Goal: Information Seeking & Learning: Learn about a topic

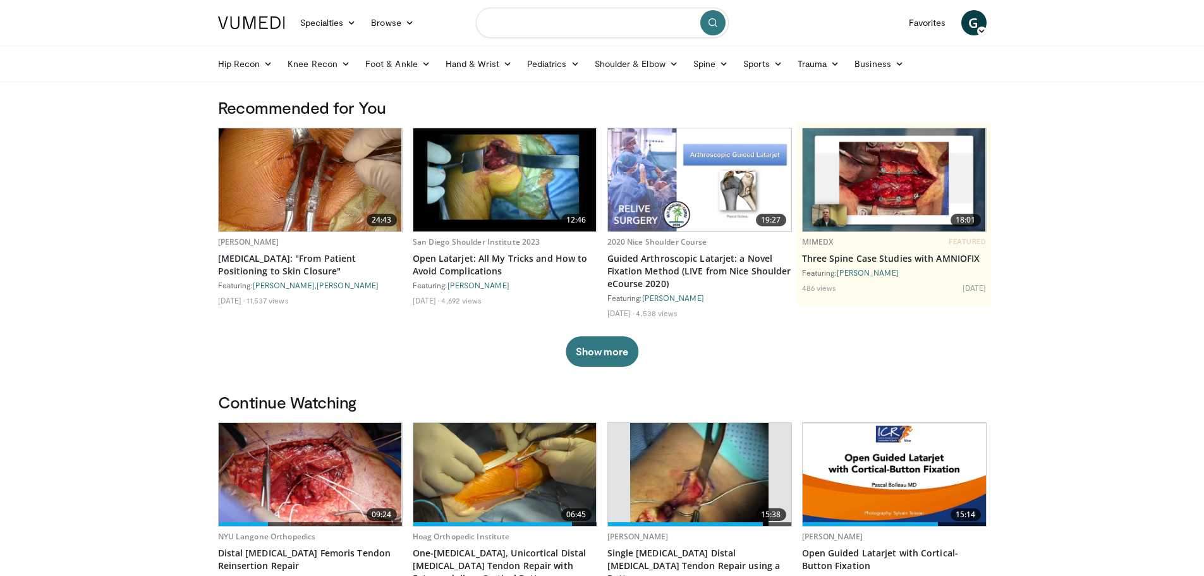
click at [551, 25] on input "Search topics, interventions" at bounding box center [602, 23] width 253 height 30
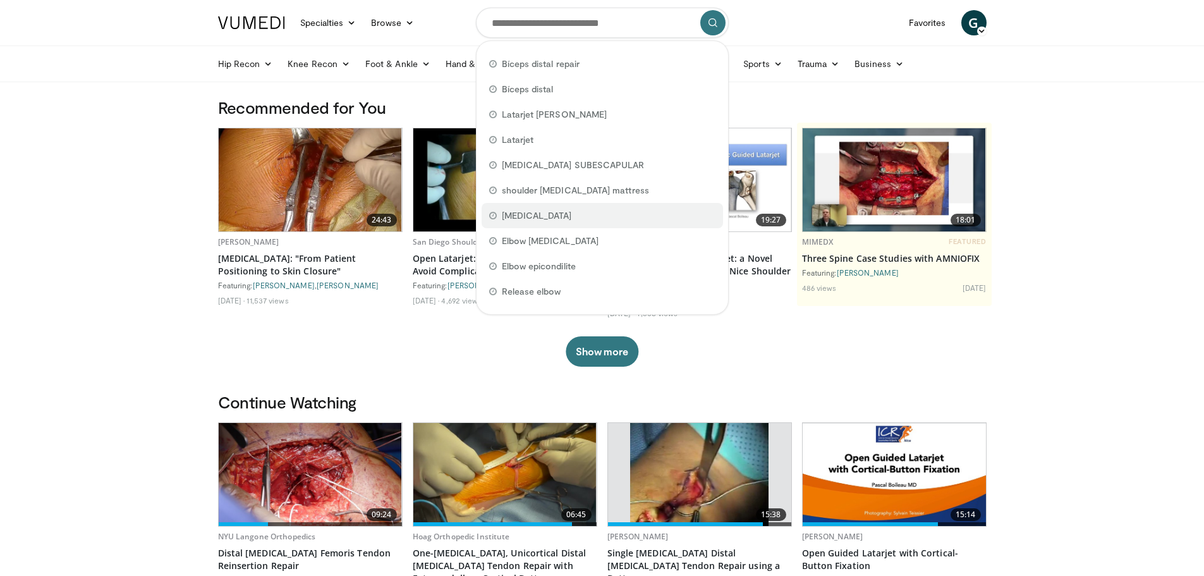
click at [547, 214] on span "[MEDICAL_DATA]" at bounding box center [537, 215] width 70 height 13
type input "**********"
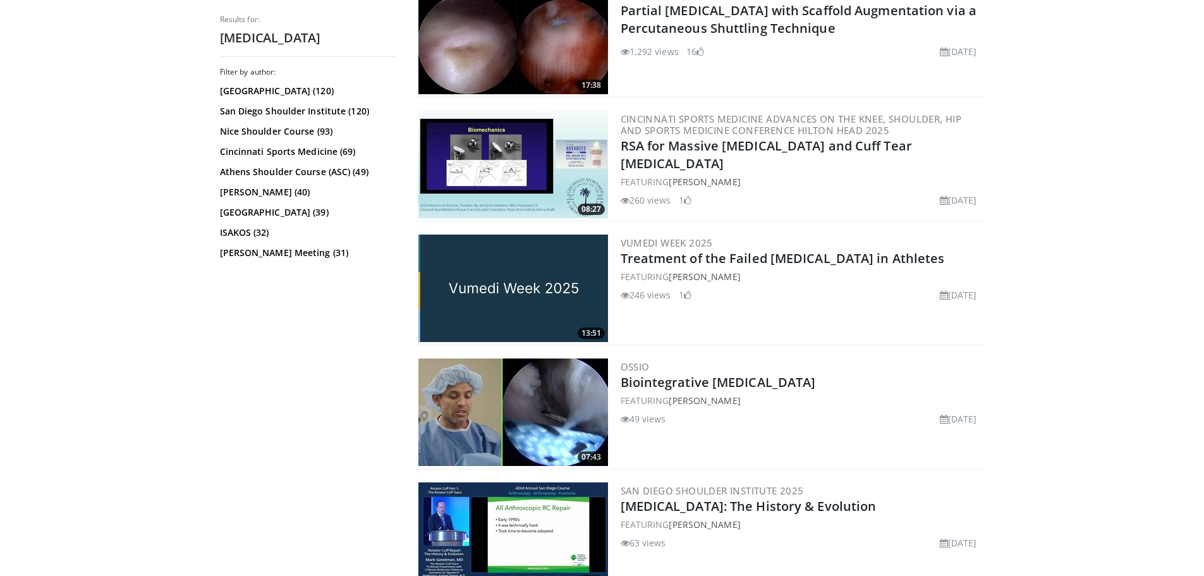
scroll to position [1517, 0]
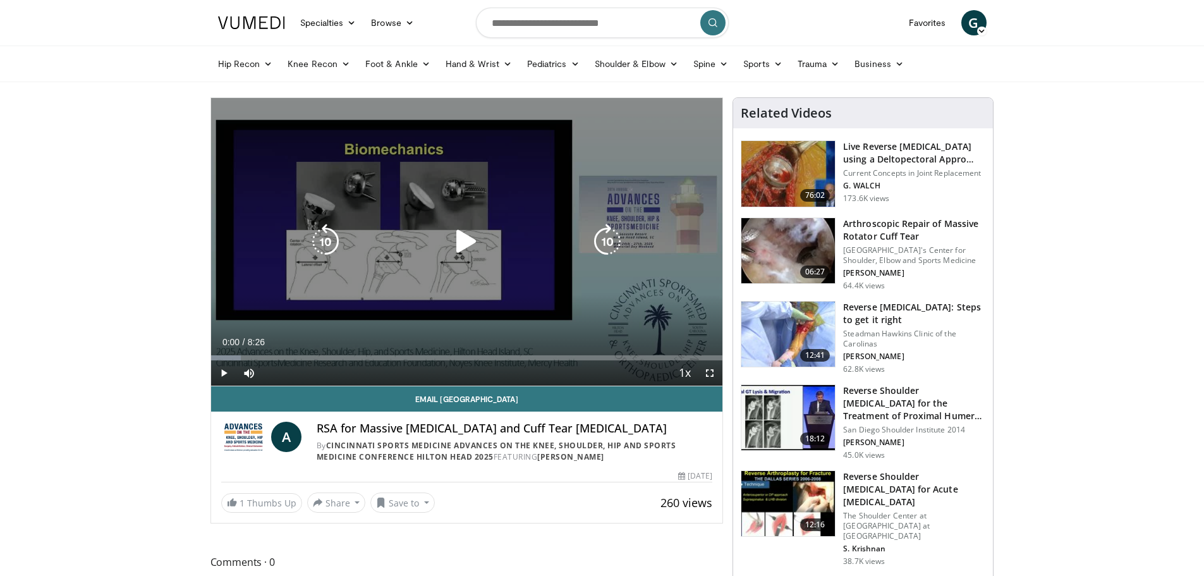
click at [462, 239] on icon "Video Player" at bounding box center [466, 241] width 35 height 35
click at [463, 240] on icon "Video Player" at bounding box center [466, 241] width 35 height 35
